Goal: Information Seeking & Learning: Learn about a topic

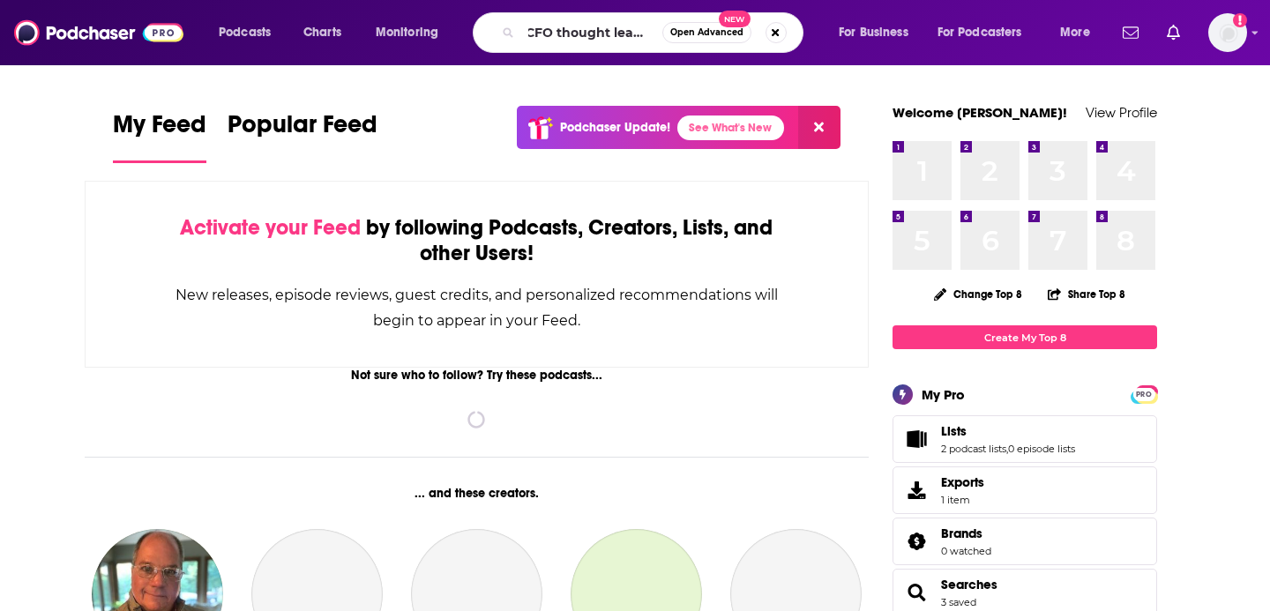
type input "CFO thought leader"
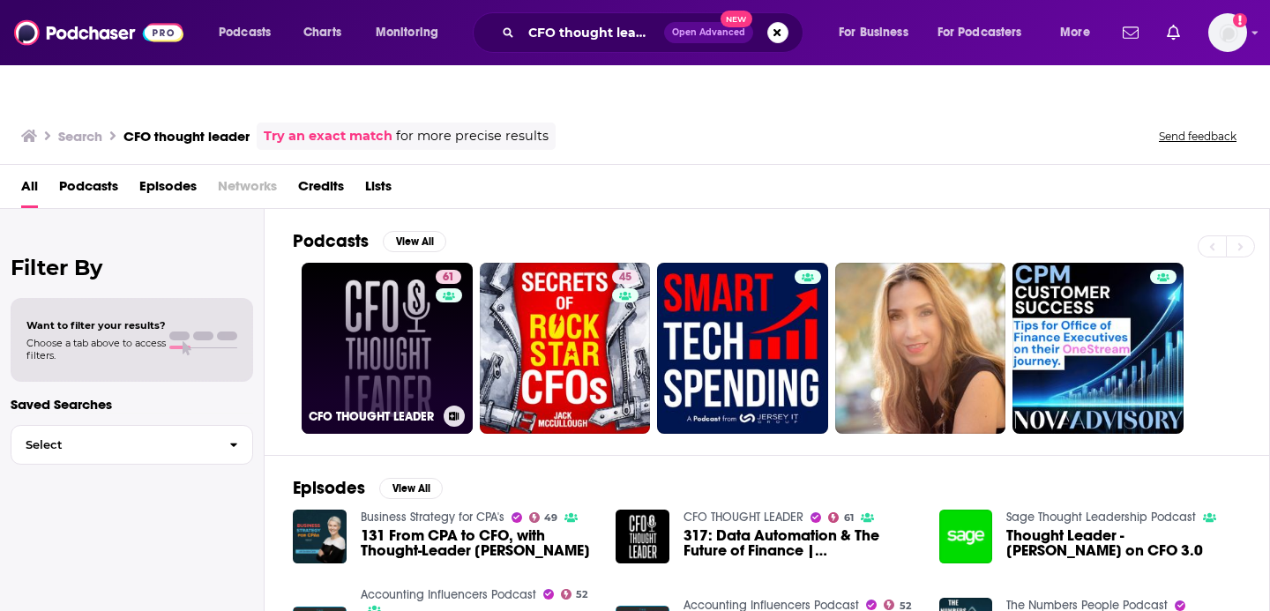
click at [387, 294] on link "61 CFO THOUGHT LEADER" at bounding box center [387, 348] width 171 height 171
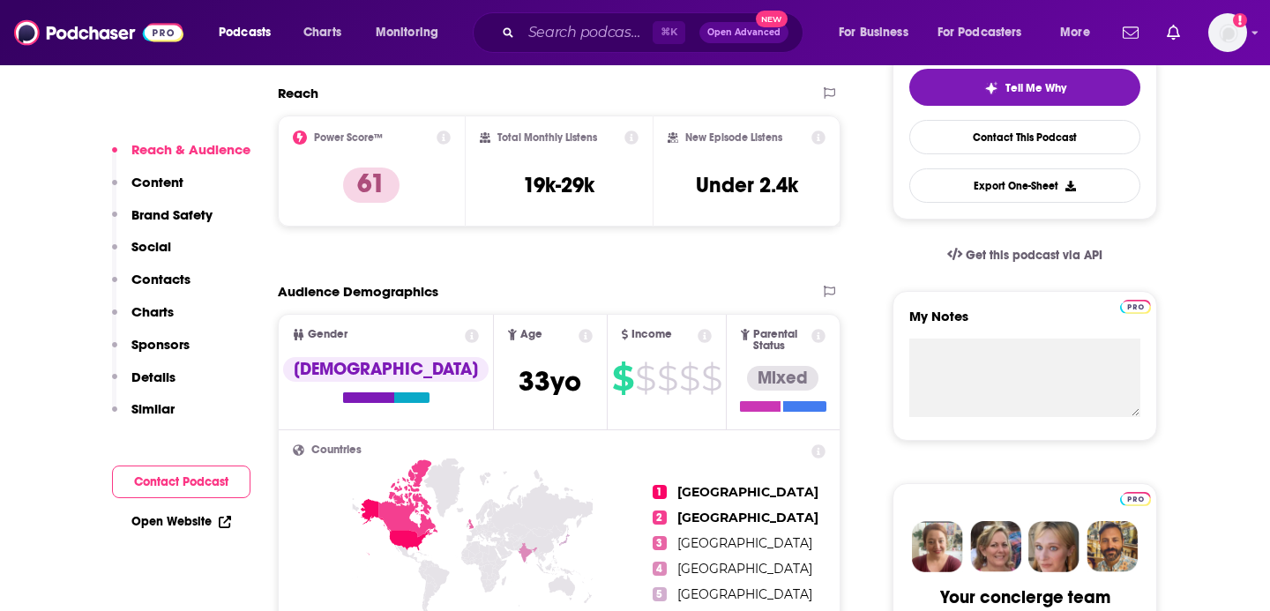
scroll to position [473, 0]
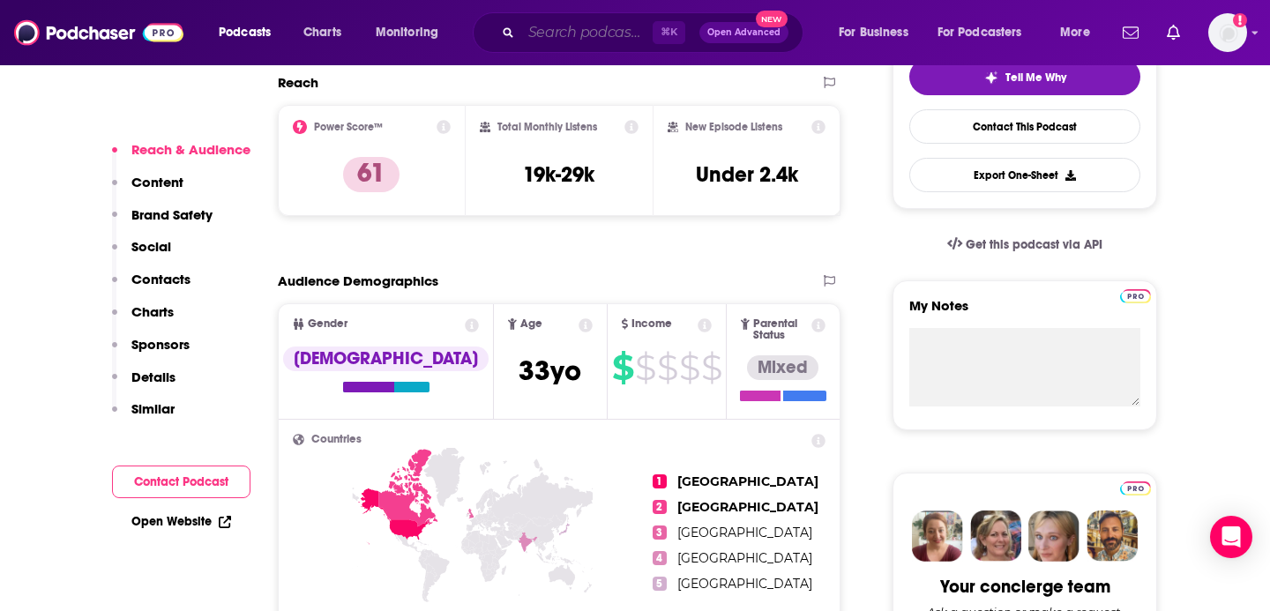
click at [579, 33] on input "Search podcasts, credits, & more..." at bounding box center [586, 33] width 131 height 28
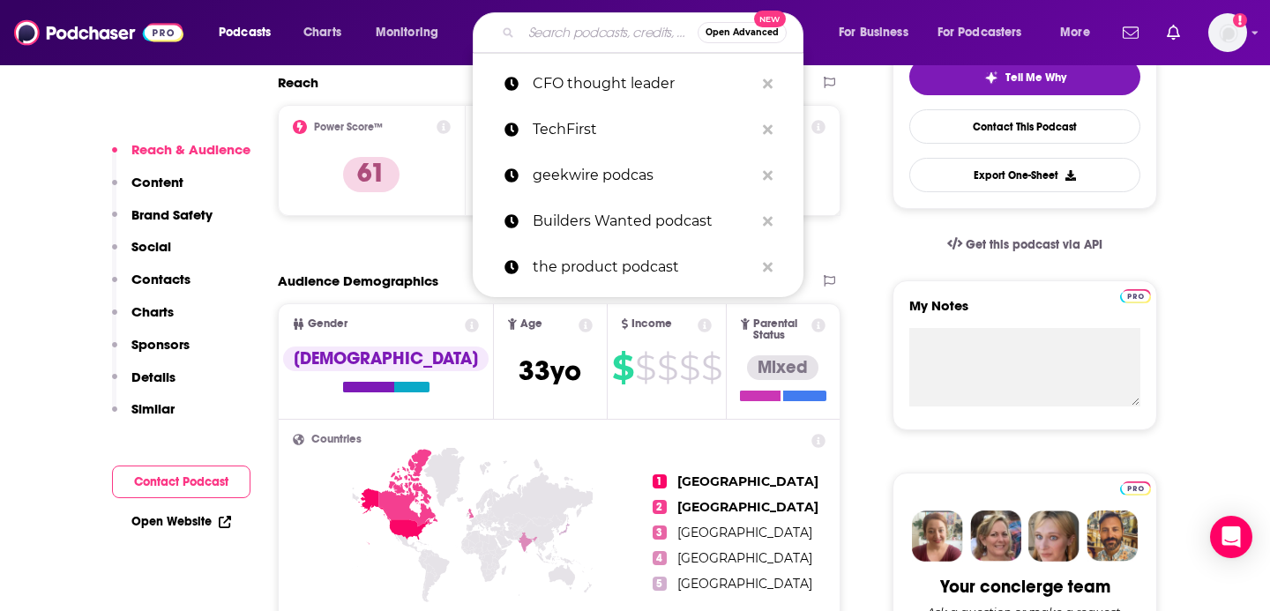
paste input "Secrets of a rockstar CFO"
type input "Secrets of a rockstar CFO"
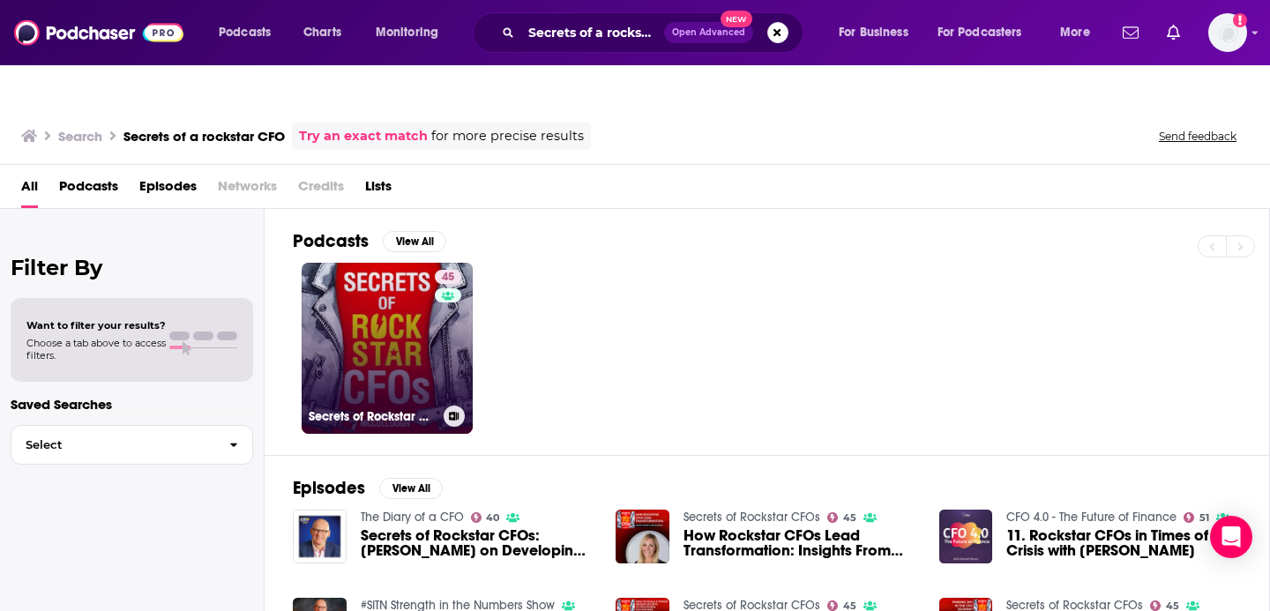
click at [387, 287] on link "45 Secrets of Rockstar CFOs" at bounding box center [387, 348] width 171 height 171
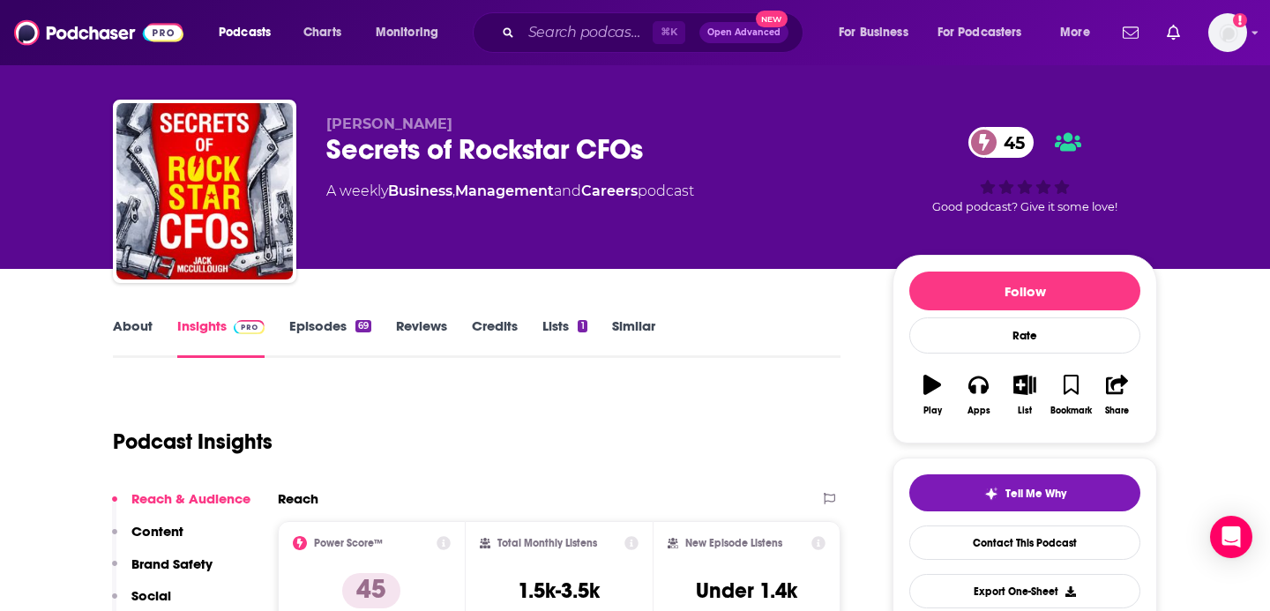
scroll to position [57, 0]
